Goal: Transaction & Acquisition: Purchase product/service

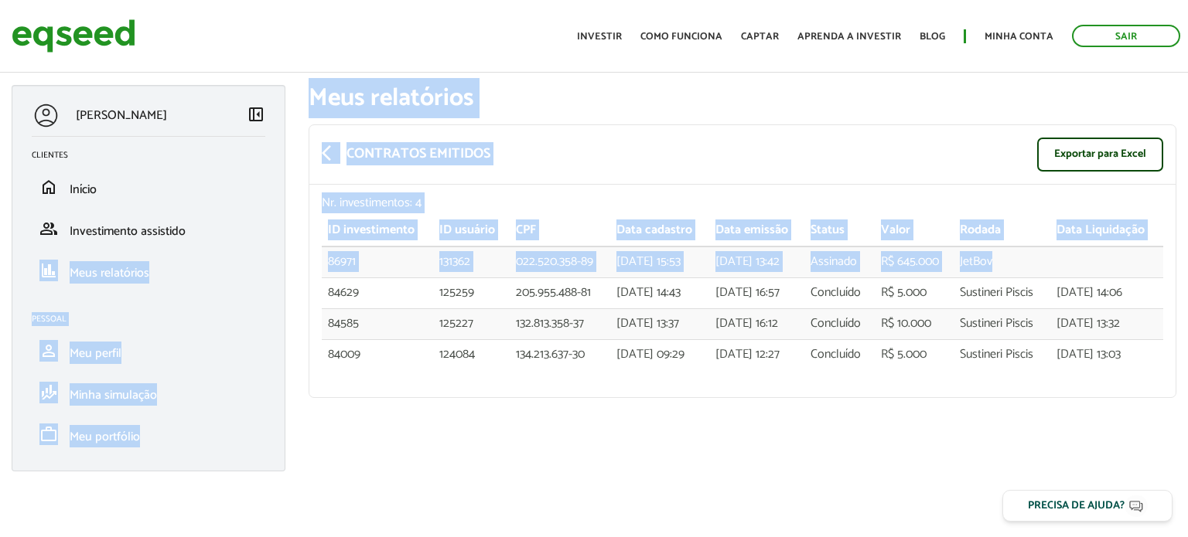
click at [288, 85] on div "[PERSON_NAME] left_panel_close Clientes home Início group Investimento assistid…" at bounding box center [594, 85] width 1188 height 0
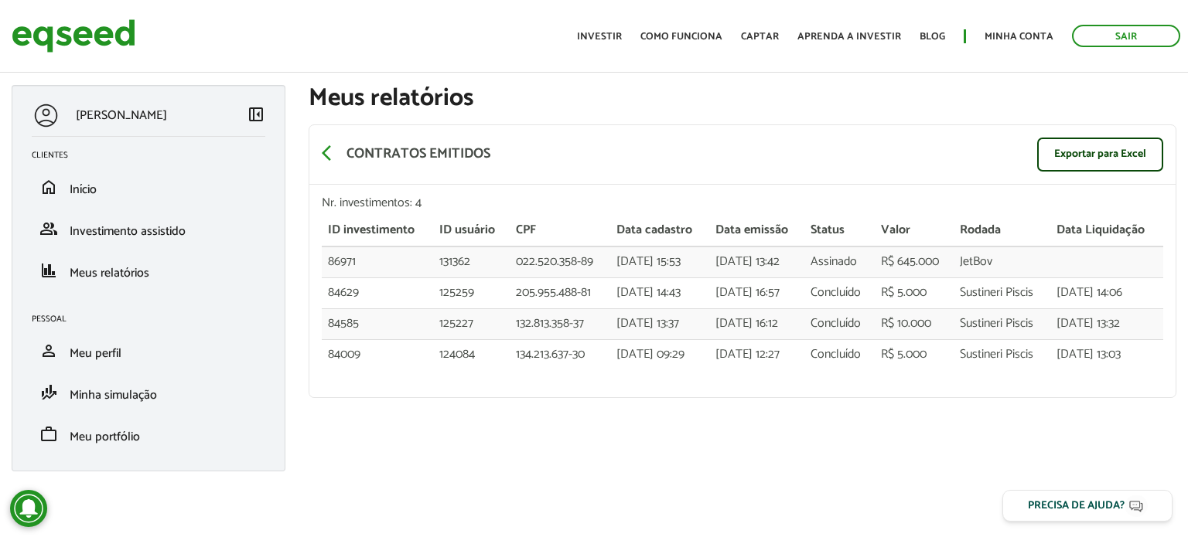
click at [424, 471] on div "BRUNO ANTOUN left_panel_close Clientes home Início group Investimento assistido…" at bounding box center [594, 286] width 1188 height 402
click at [329, 154] on span "arrow_back_ios" at bounding box center [331, 153] width 19 height 19
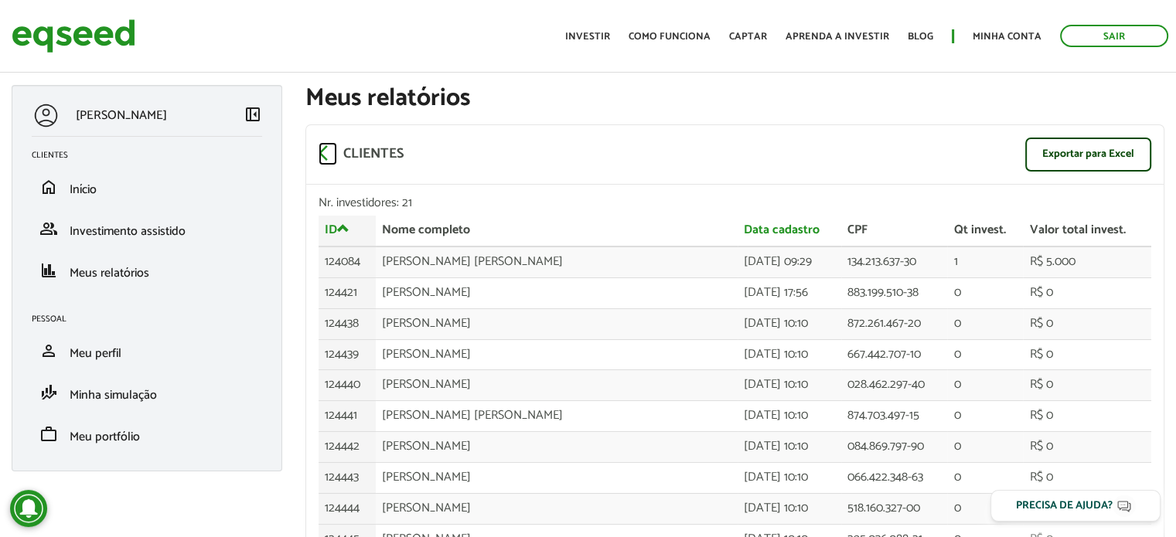
drag, startPoint x: 326, startPoint y: 143, endPoint x: 343, endPoint y: 148, distance: 17.8
click at [326, 144] on span "arrow_back_ios" at bounding box center [328, 153] width 19 height 19
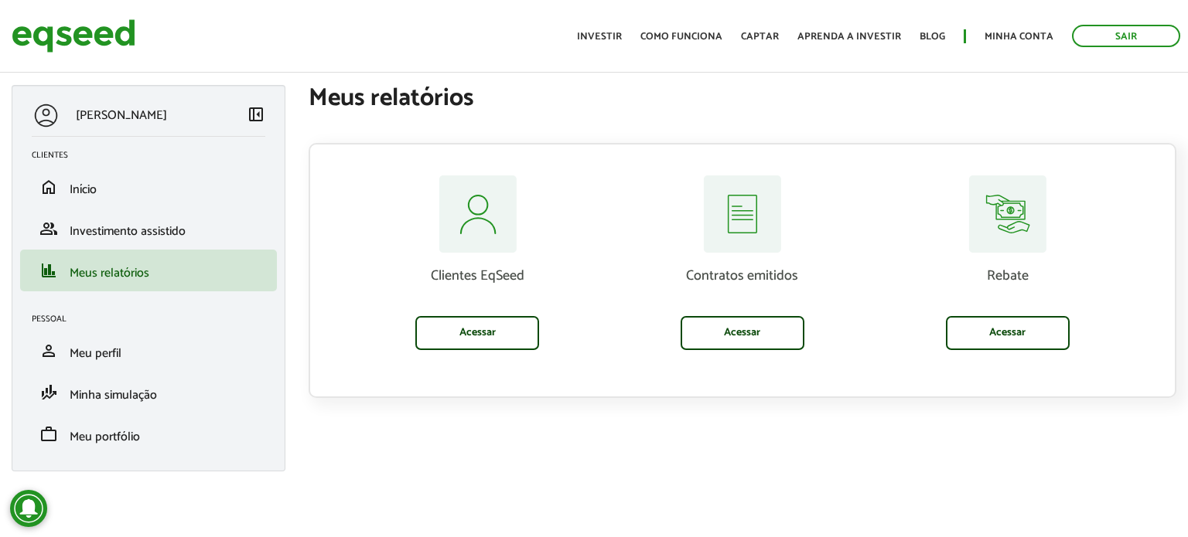
click at [907, 488] on article "BRUNO ANTOUN left_panel_close Clientes home Início group Investimento assistido…" at bounding box center [594, 266] width 1188 height 503
drag, startPoint x: 1013, startPoint y: 428, endPoint x: 182, endPoint y: 182, distance: 866.2
click at [1013, 428] on div "BRUNO ANTOUN left_panel_close Clientes home Início group Investimento assistido…" at bounding box center [594, 286] width 1188 height 402
click at [598, 33] on link "Investir" at bounding box center [599, 37] width 45 height 10
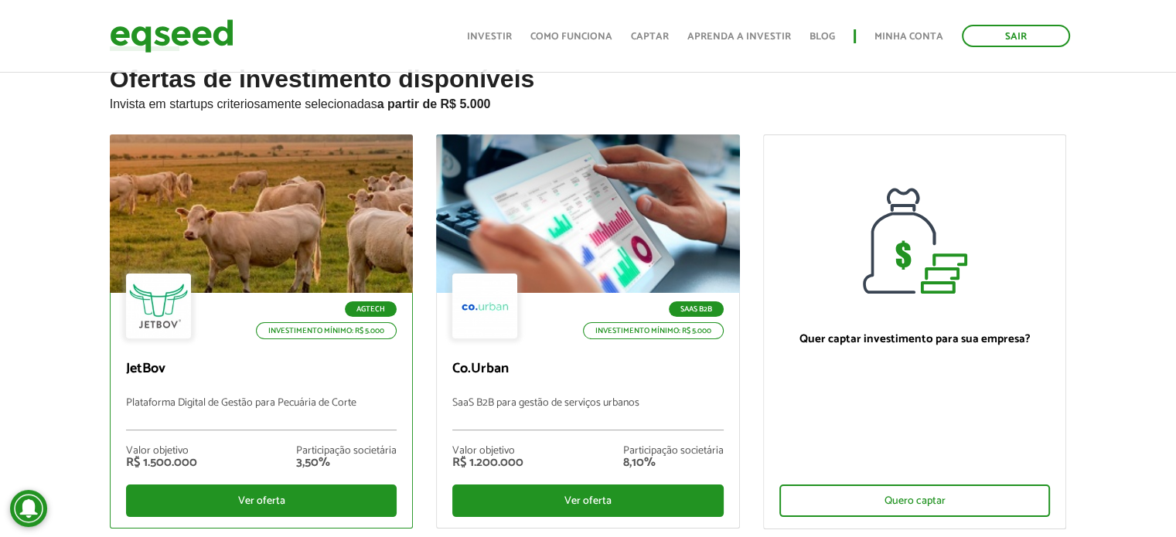
scroll to position [77, 0]
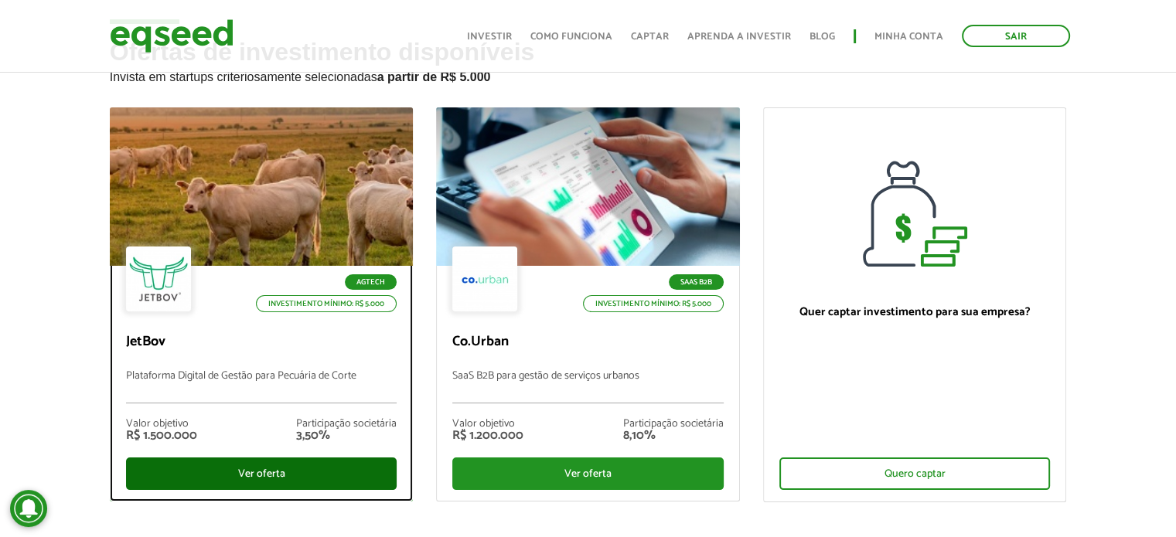
click at [260, 469] on div "Ver oferta" at bounding box center [261, 474] width 271 height 32
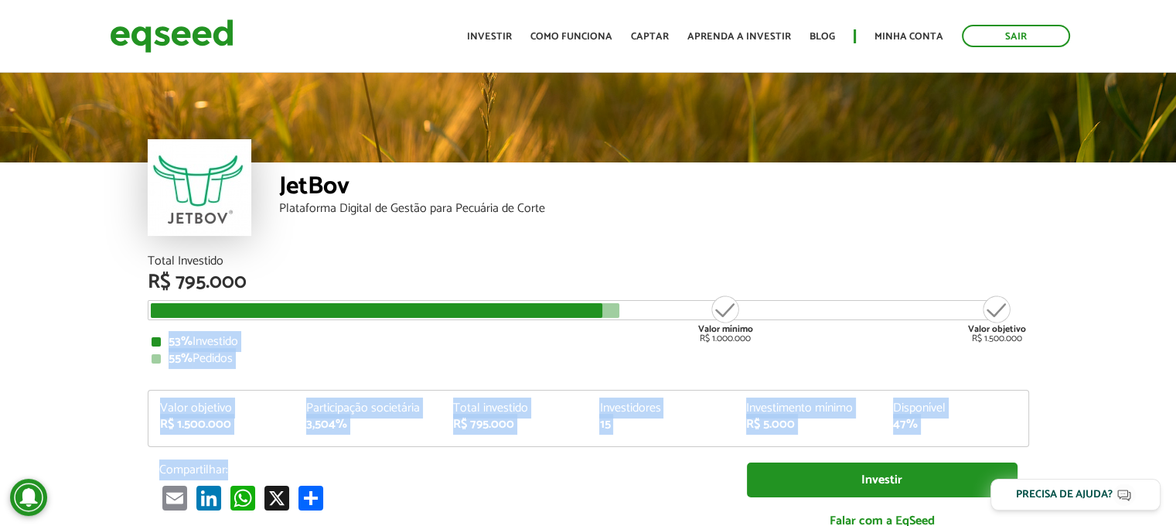
drag, startPoint x: 153, startPoint y: 339, endPoint x: 631, endPoint y: 455, distance: 491.5
click at [631, 455] on div "Total Investido R$ 795.000 Valor mínimo R$ 1.000.000 Valor objetivo R$ 1.500.00…" at bounding box center [588, 399] width 881 height 289
click at [516, 422] on div "R$ 795.000" at bounding box center [515, 424] width 124 height 12
